Goal: Download file/media

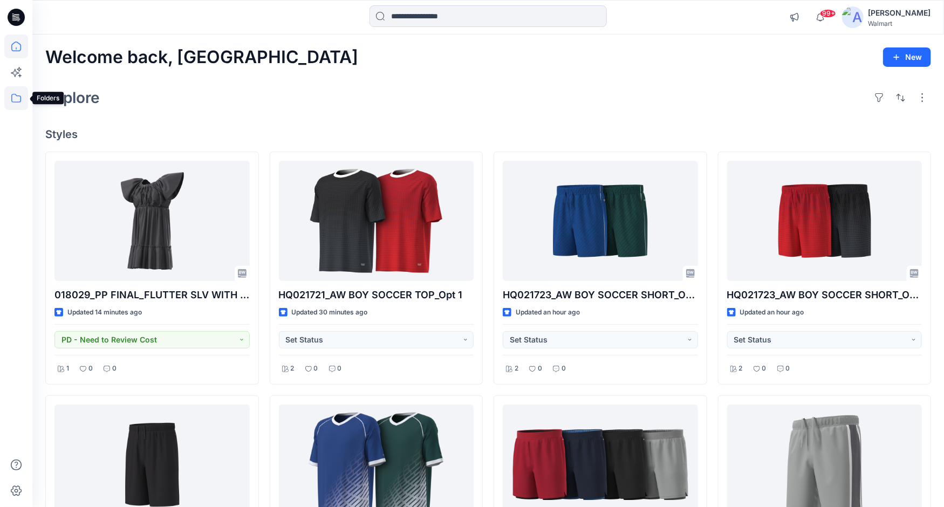
click at [15, 98] on icon at bounding box center [16, 98] width 24 height 24
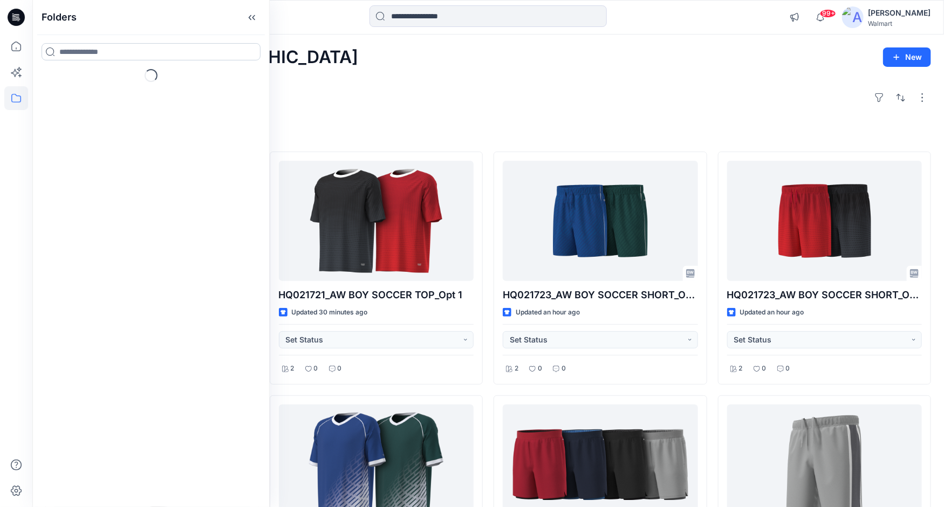
click at [101, 51] on input at bounding box center [151, 51] width 219 height 17
type input "**"
click at [52, 85] on icon "button" at bounding box center [51, 84] width 9 height 9
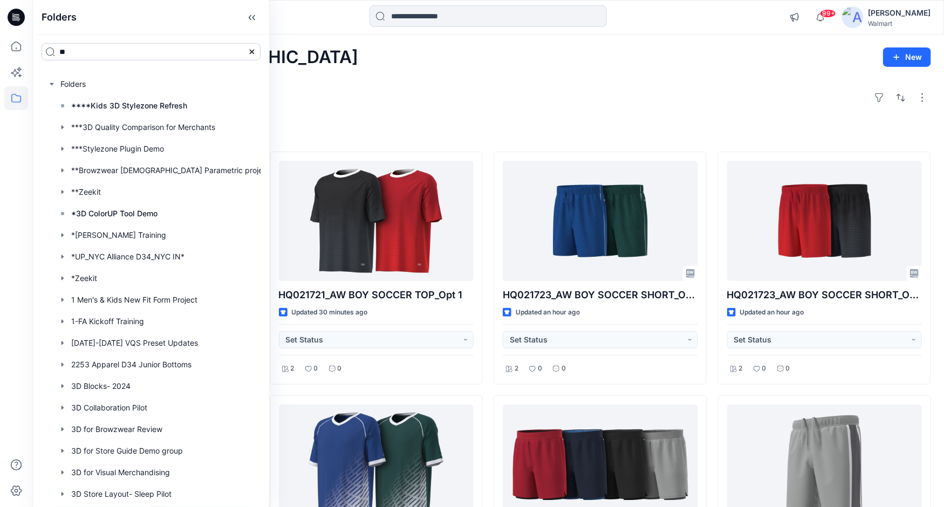
click at [99, 49] on input "**" at bounding box center [151, 51] width 219 height 17
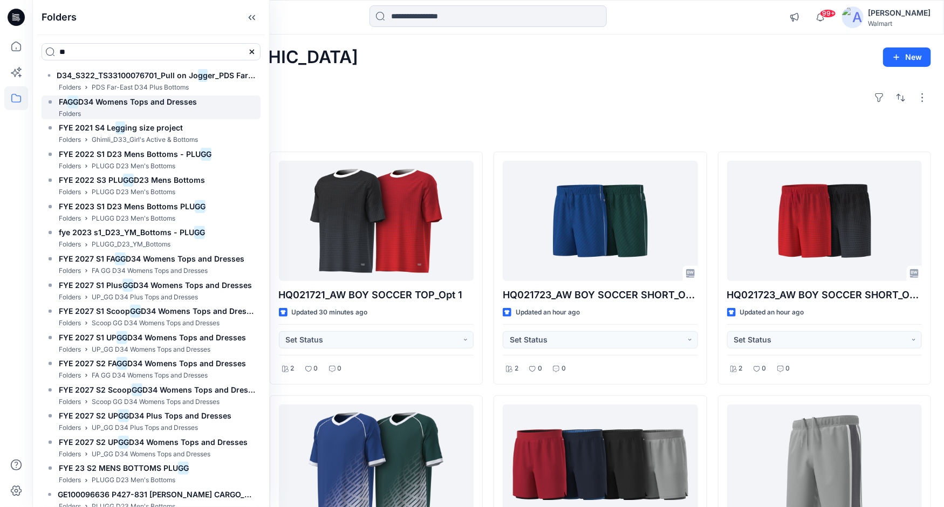
click at [122, 99] on span "D34 Womens Tops and Dresses" at bounding box center [137, 101] width 119 height 9
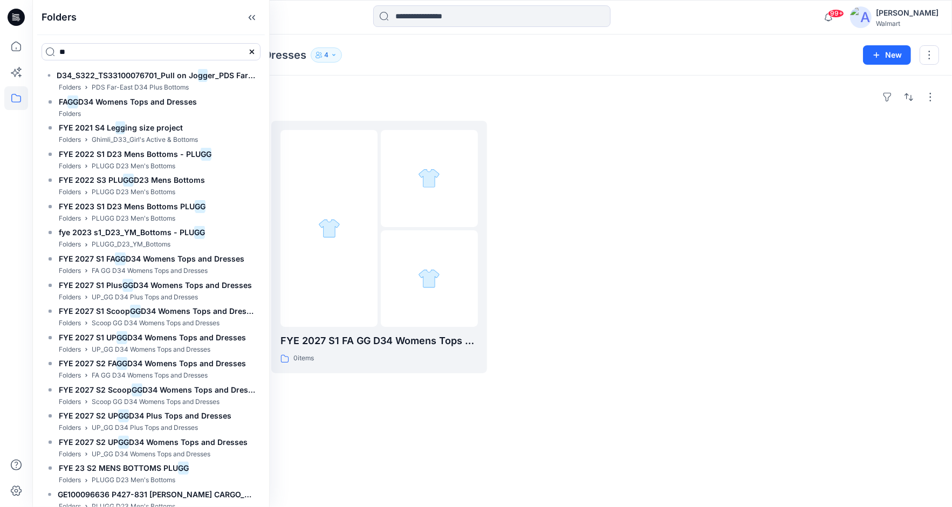
click at [621, 163] on div at bounding box center [605, 247] width 215 height 252
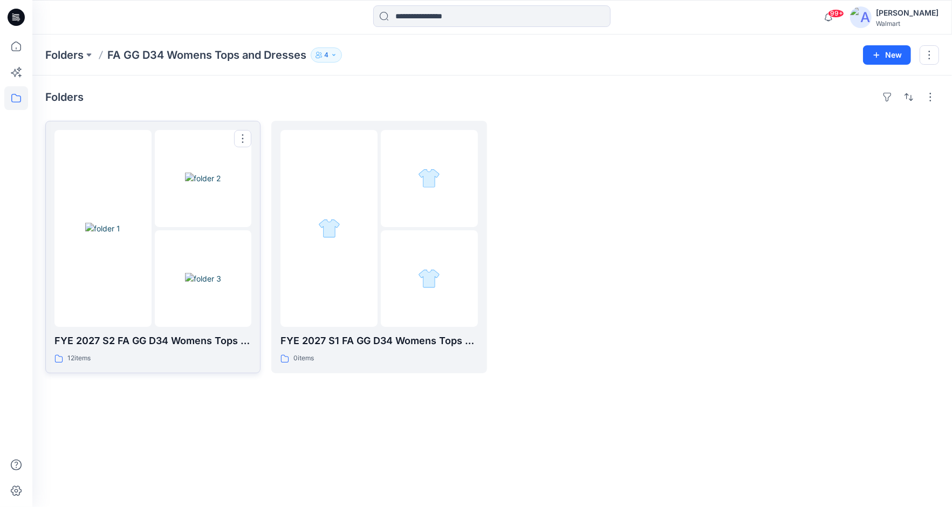
click at [153, 242] on div at bounding box center [152, 228] width 197 height 197
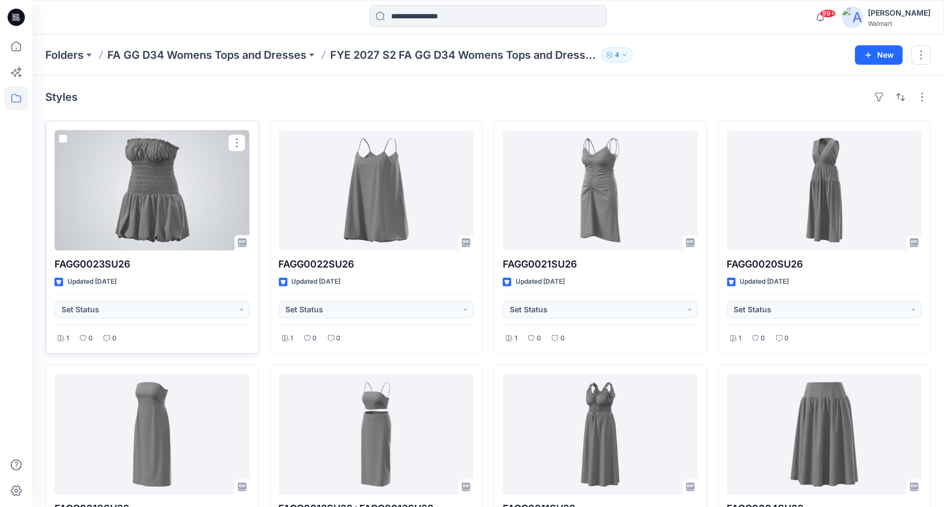
click at [162, 164] on div at bounding box center [151, 190] width 195 height 120
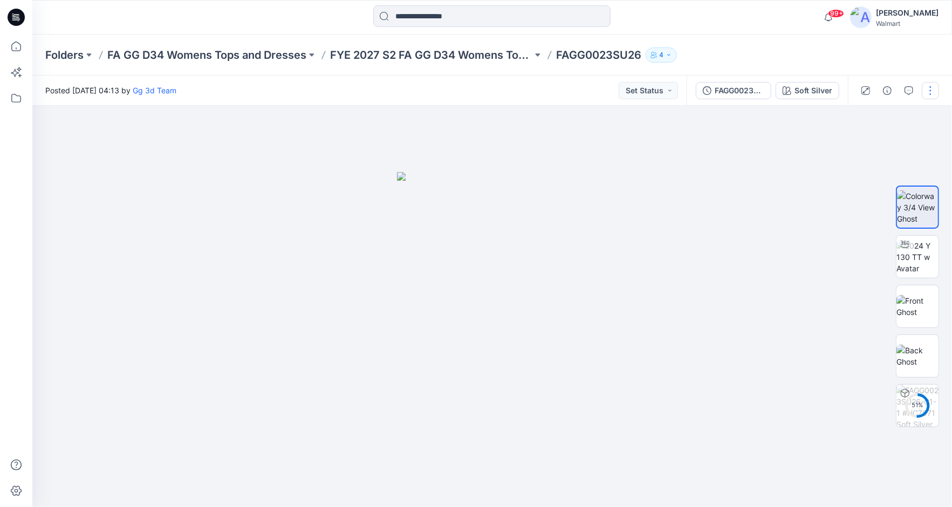
click at [929, 87] on button "button" at bounding box center [930, 90] width 17 height 17
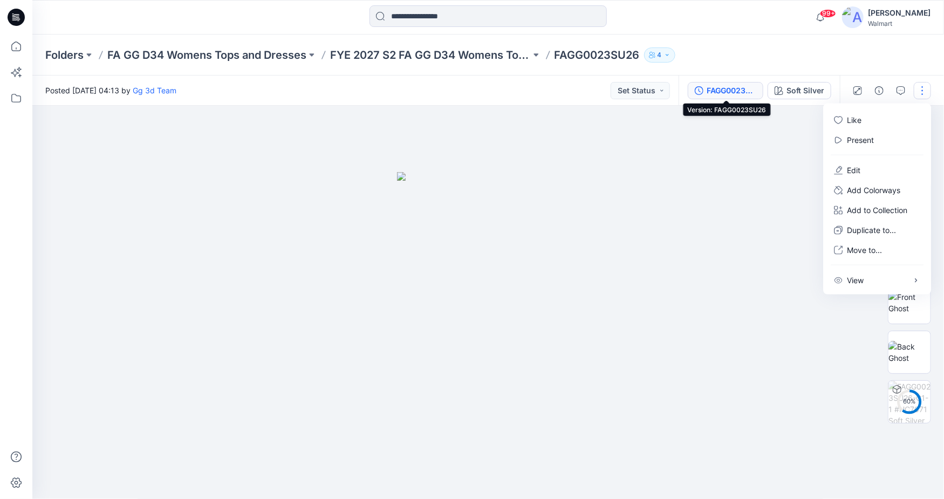
click at [718, 86] on div "FAGG0023SU26" at bounding box center [732, 91] width 50 height 12
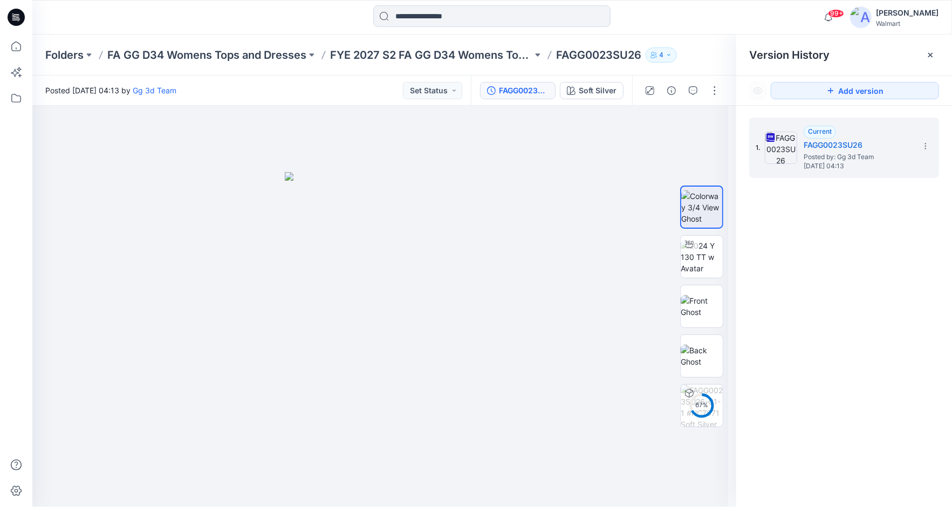
drag, startPoint x: 925, startPoint y: 142, endPoint x: 950, endPoint y: 155, distance: 28.2
click at [925, 144] on icon at bounding box center [925, 146] width 9 height 9
click at [846, 172] on span "Download Source BW File" at bounding box center [871, 167] width 90 height 13
click at [674, 57] on button "4" at bounding box center [661, 54] width 31 height 15
click at [721, 38] on div "Folders FA GG D34 Womens Tops and Dresses FYE 2027 S2 FA GG D34 Womens Tops and…" at bounding box center [492, 55] width 920 height 41
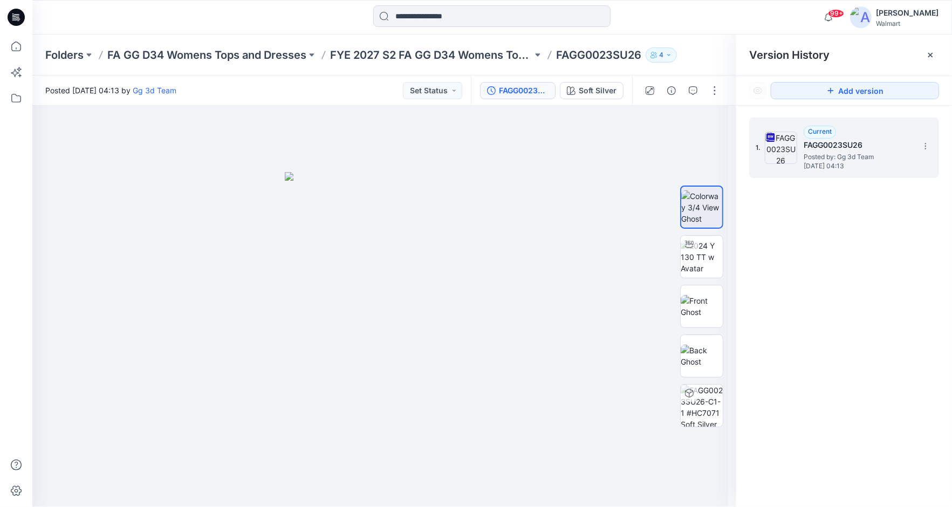
click at [932, 56] on icon at bounding box center [930, 55] width 9 height 9
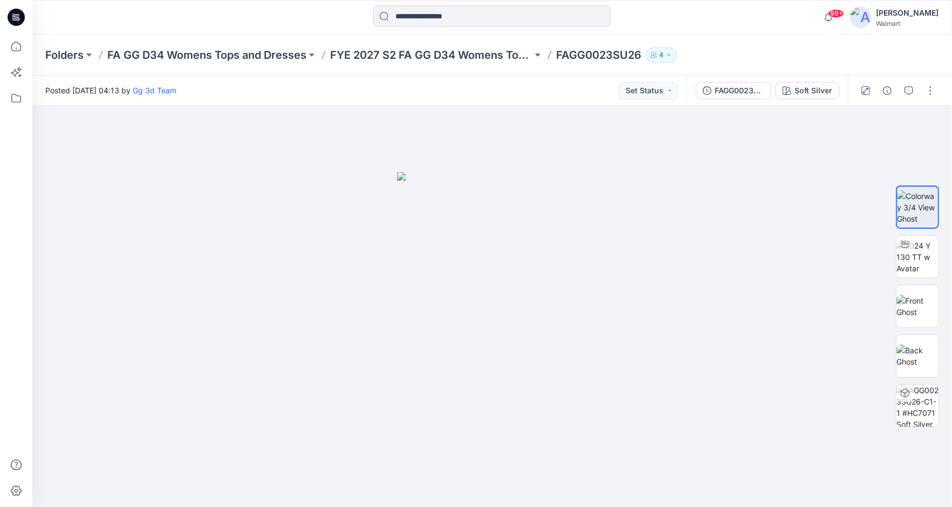
click at [675, 57] on button "4" at bounding box center [661, 54] width 31 height 15
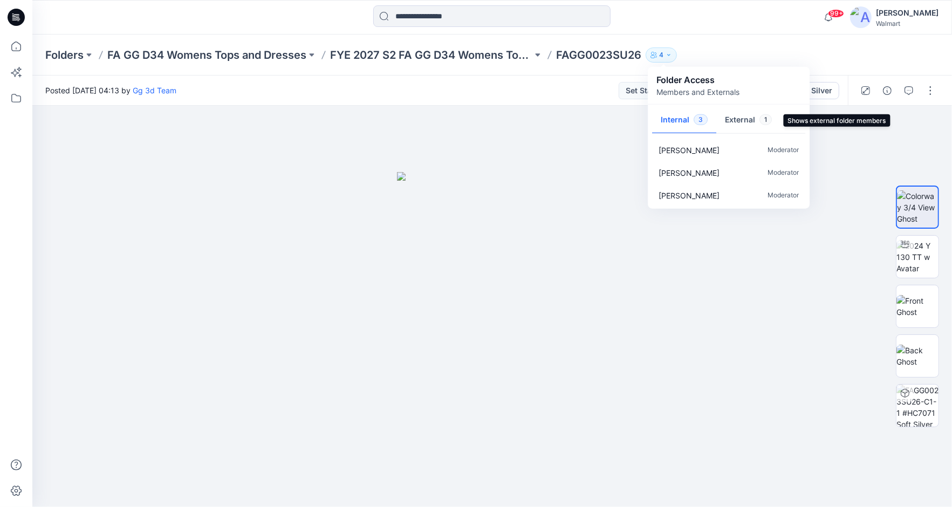
drag, startPoint x: 738, startPoint y: 116, endPoint x: 752, endPoint y: 116, distance: 14.6
click at [738, 116] on button "External 1" at bounding box center [748, 121] width 64 height 28
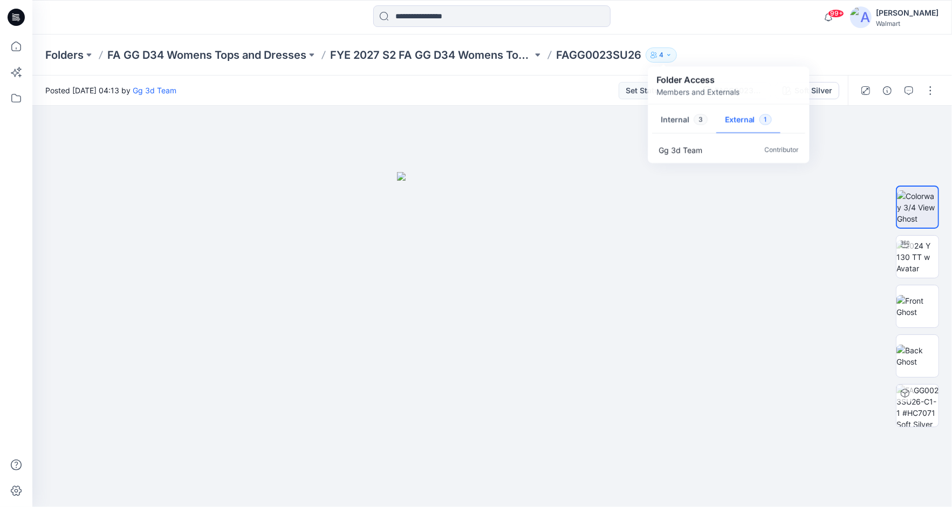
click at [726, 18] on div "99+ Notifications [PERSON_NAME] has updated 018029_PP FINAL_FLUTTER SLV WITH KE…" at bounding box center [491, 17] width 919 height 24
drag, startPoint x: 75, startPoint y: 18, endPoint x: 93, endPoint y: 13, distance: 19.0
click at [75, 18] on div at bounding box center [147, 17] width 230 height 24
click at [68, 368] on div at bounding box center [492, 306] width 920 height 401
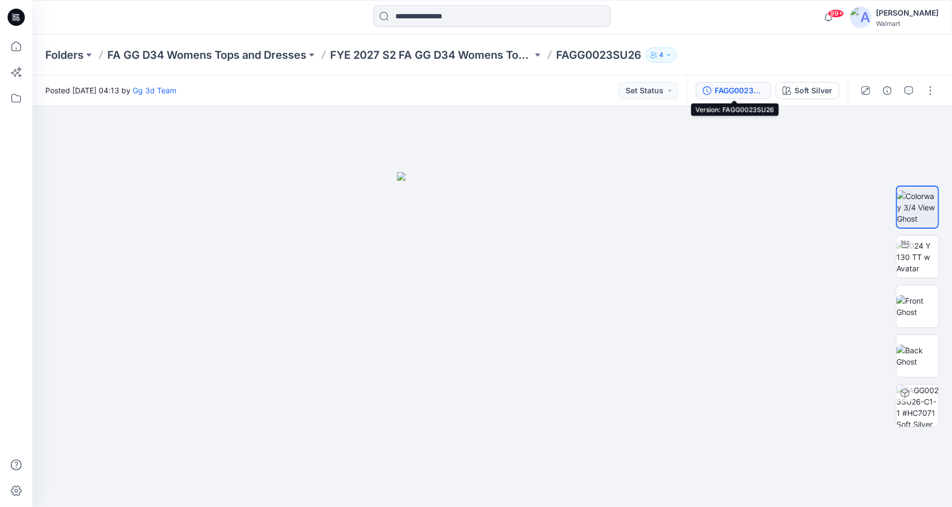
click at [758, 88] on div "FAGG0023SU26" at bounding box center [740, 91] width 50 height 12
